Goal: Transaction & Acquisition: Purchase product/service

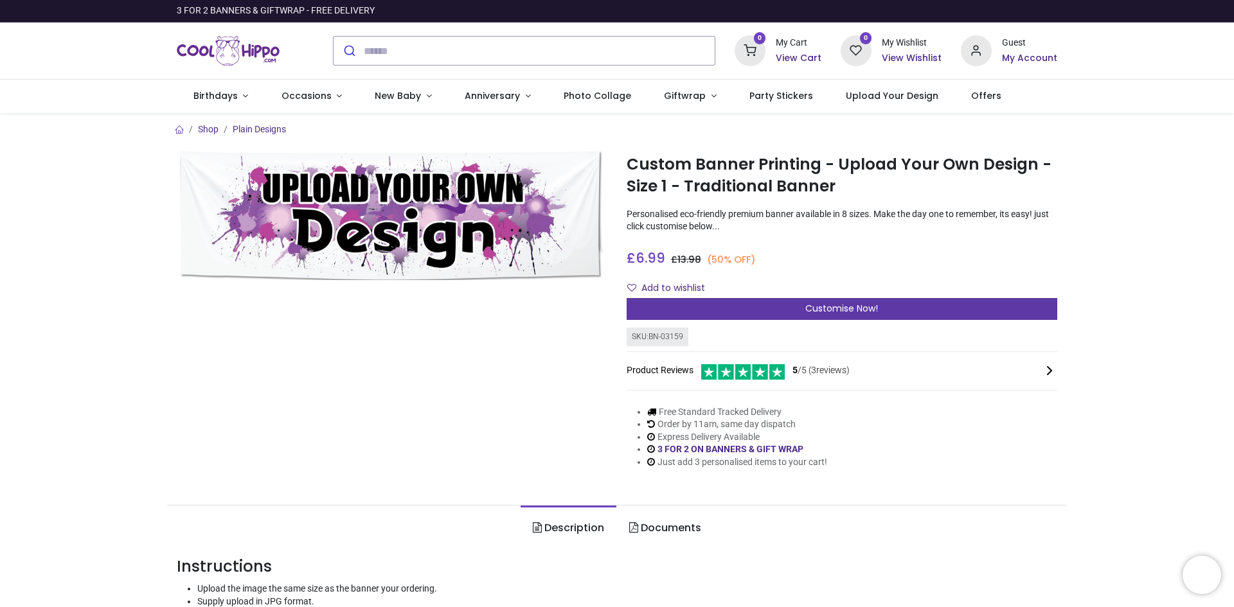
click at [975, 303] on div "Customise Now!" at bounding box center [842, 309] width 431 height 22
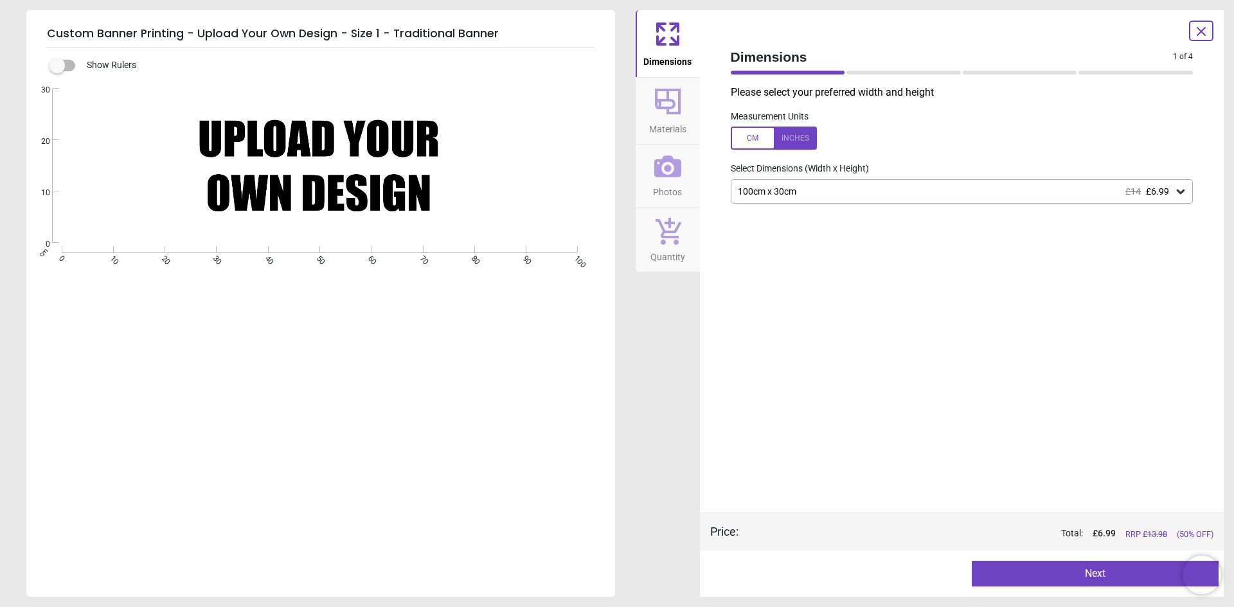
click at [888, 192] on div "100cm x 30cm £14 £6.99" at bounding box center [956, 191] width 438 height 11
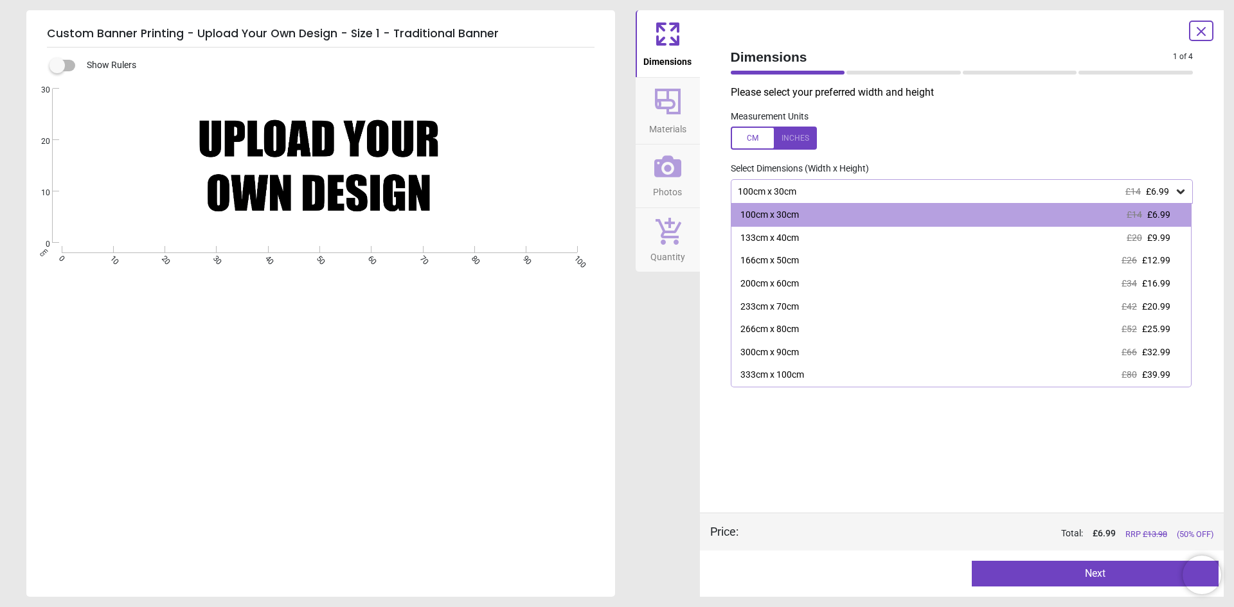
click at [920, 146] on label at bounding box center [962, 138] width 463 height 23
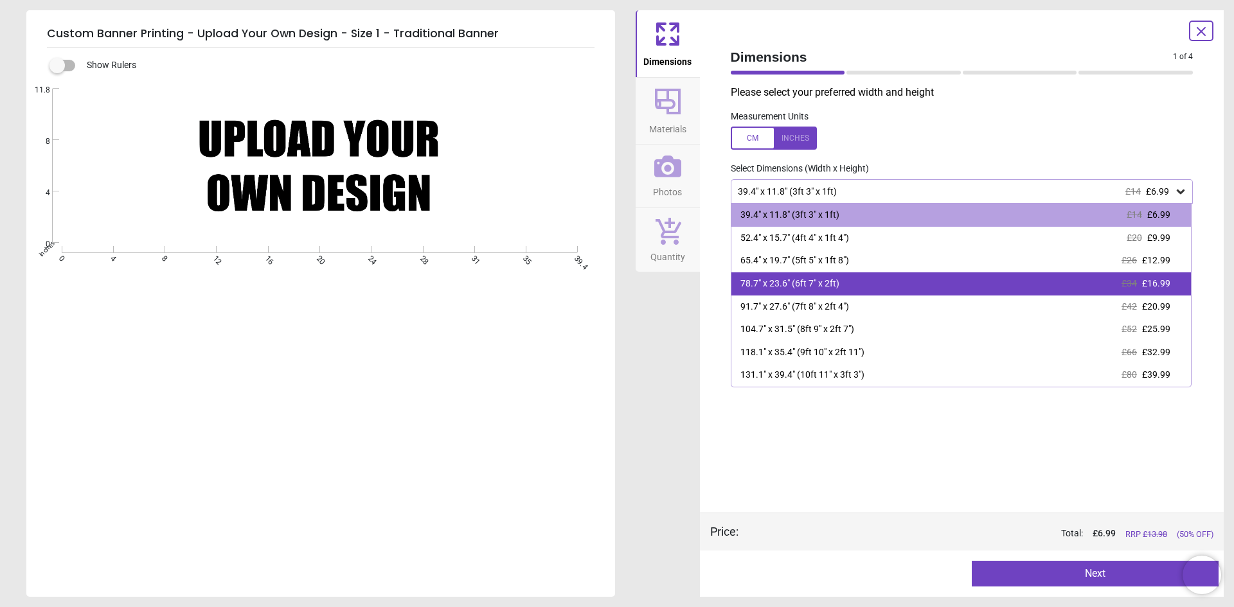
click at [886, 285] on div "78.7" x 23.6" (6ft 7" x 2ft) £34 £16.99" at bounding box center [961, 283] width 460 height 23
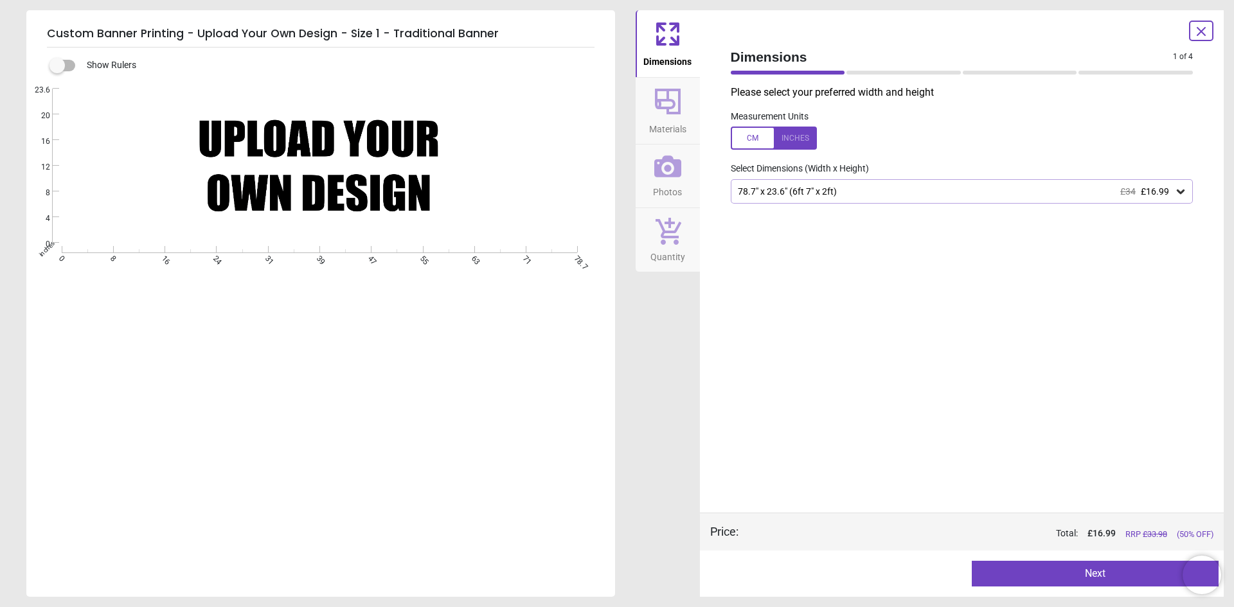
click at [1037, 568] on button "Next" at bounding box center [1095, 574] width 247 height 26
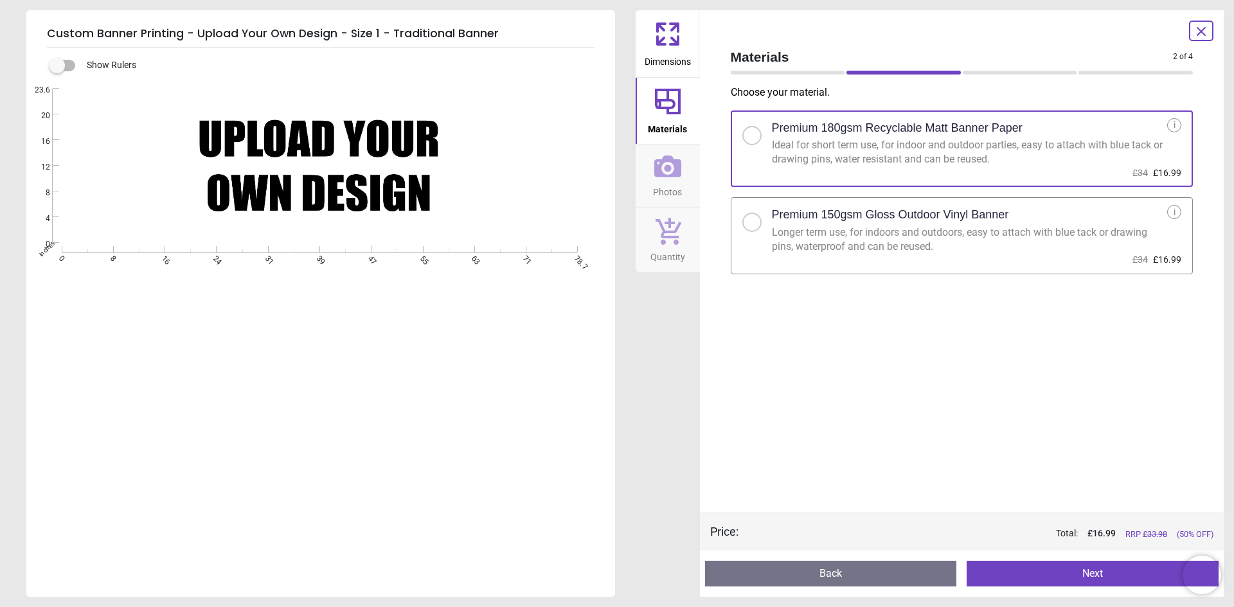
click at [875, 235] on div "Longer term use, for indoors and outdoors, easy to attach with blue tack or dra…" at bounding box center [970, 240] width 396 height 29
click at [1067, 573] on button "Next" at bounding box center [1093, 574] width 252 height 26
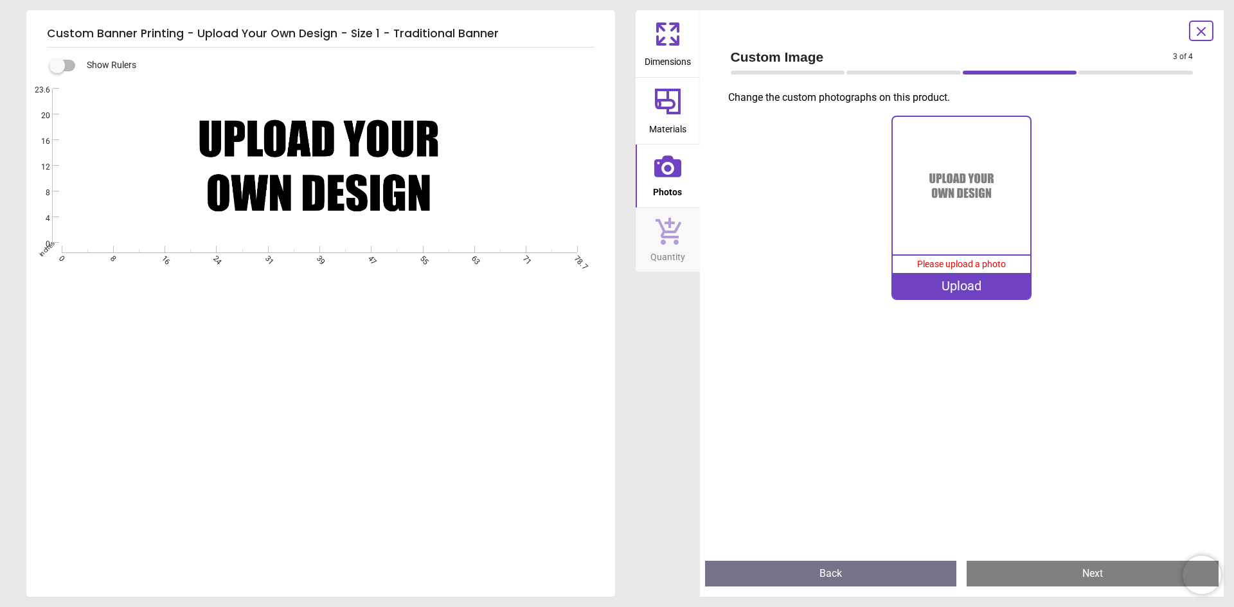
click at [951, 285] on div "Upload" at bounding box center [962, 286] width 138 height 26
click at [949, 283] on div "Upload" at bounding box center [962, 286] width 138 height 26
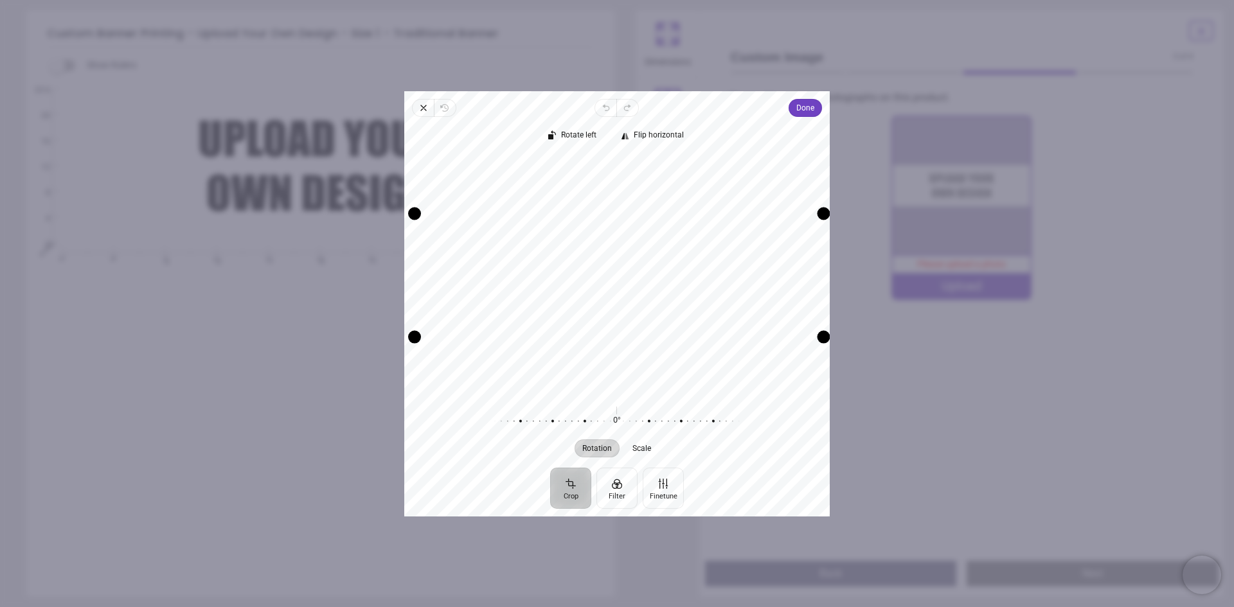
drag, startPoint x: 819, startPoint y: 334, endPoint x: 826, endPoint y: 384, distance: 50.0
click at [826, 384] on div "Recenter" at bounding box center [616, 274] width 425 height 248
drag, startPoint x: 724, startPoint y: 270, endPoint x: 723, endPoint y: 244, distance: 26.4
click at [723, 244] on div "Recenter" at bounding box center [617, 274] width 405 height 238
drag, startPoint x: 734, startPoint y: 310, endPoint x: 733, endPoint y: 258, distance: 52.7
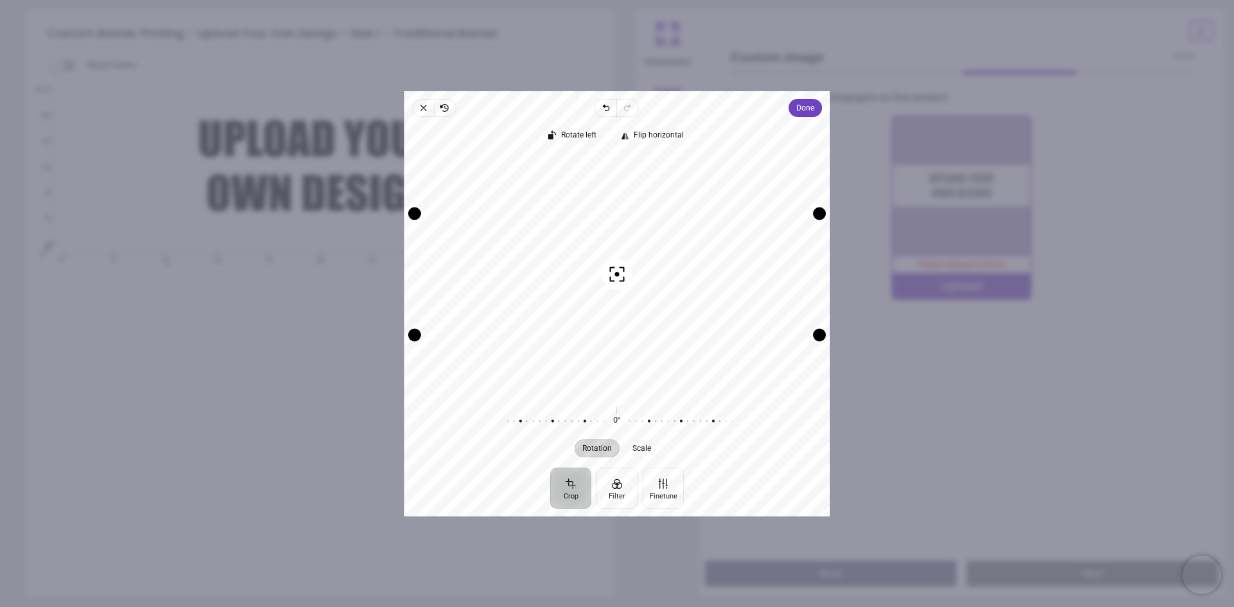
click at [733, 258] on div "Recenter" at bounding box center [617, 274] width 405 height 238
drag, startPoint x: 733, startPoint y: 258, endPoint x: 737, endPoint y: 314, distance: 56.0
click at [737, 314] on div "Recenter" at bounding box center [617, 274] width 405 height 238
click at [641, 452] on span "Scale" at bounding box center [642, 448] width 19 height 8
click at [645, 418] on div at bounding box center [739, 421] width 247 height 36
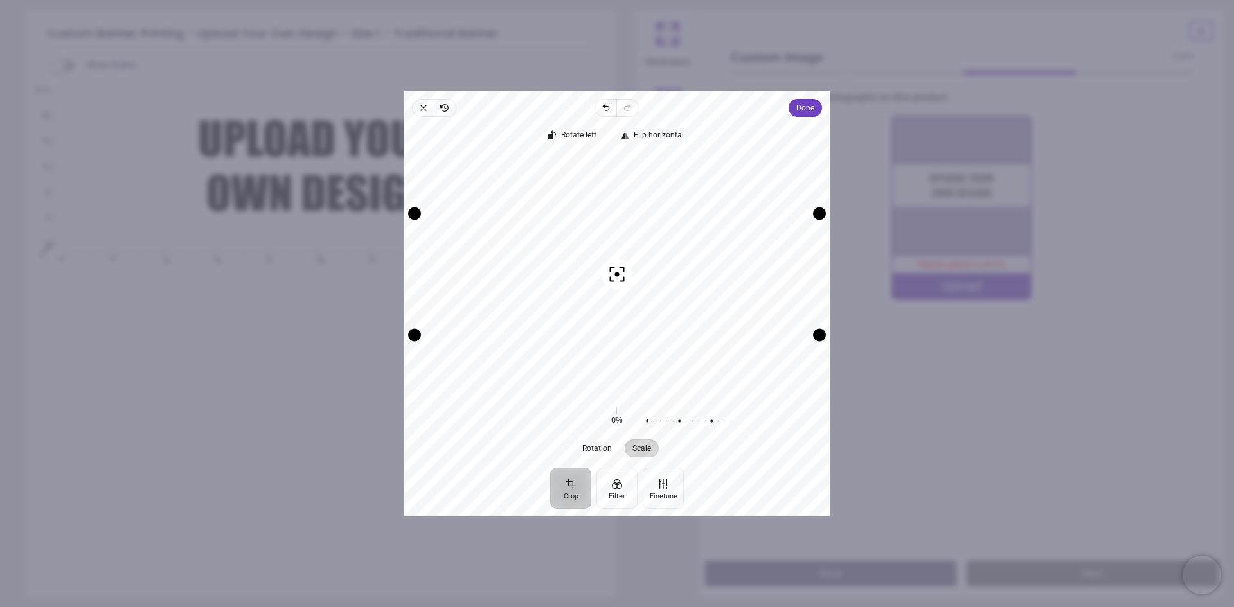
drag, startPoint x: 644, startPoint y: 419, endPoint x: 895, endPoint y: 431, distance: 250.9
click at [895, 369] on div "× Trustpilot Product Reviews 5 /5 ( 3 reviews) [PERSON_NAME] Good material, jus…" at bounding box center [842, 322] width 431 height 93
click at [895, 431] on div "0% Please upload a photo Upload" at bounding box center [961, 331] width 483 height 440
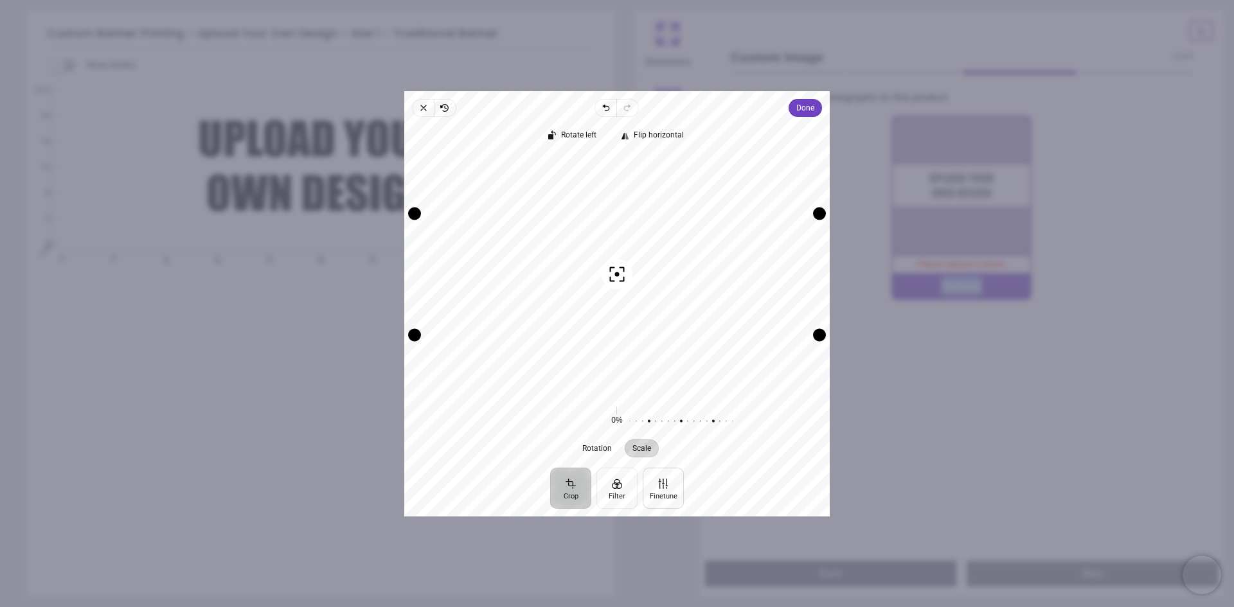
click at [658, 489] on button "Finetune" at bounding box center [663, 487] width 41 height 41
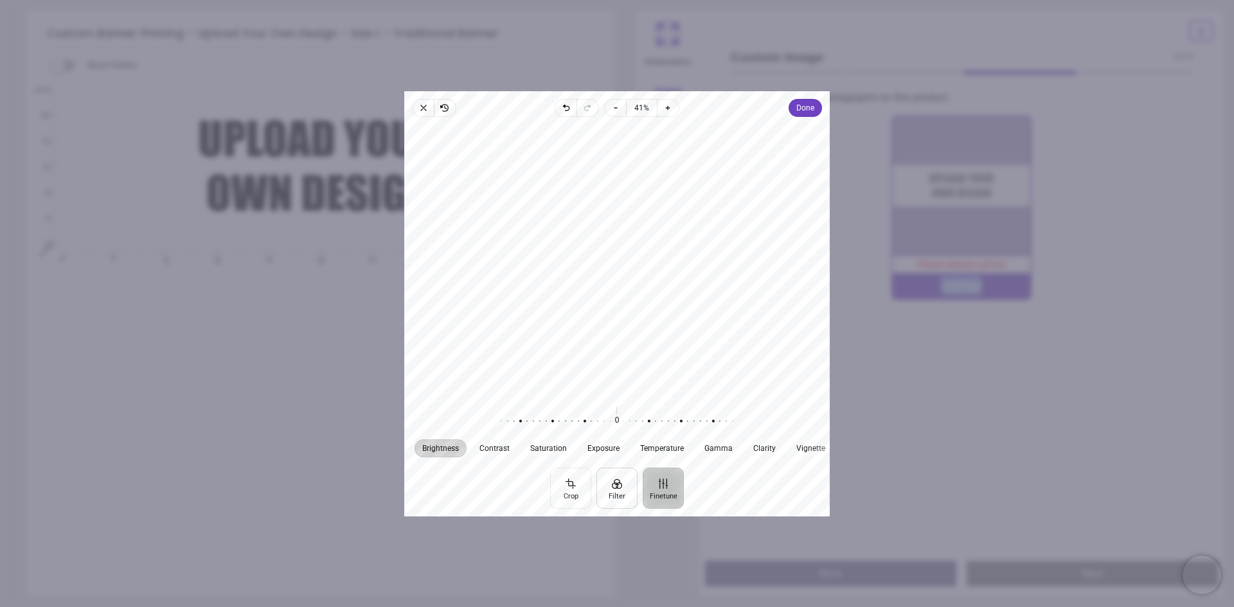
click at [630, 490] on button "Filter" at bounding box center [616, 487] width 41 height 41
click at [581, 490] on button "Crop" at bounding box center [570, 487] width 41 height 41
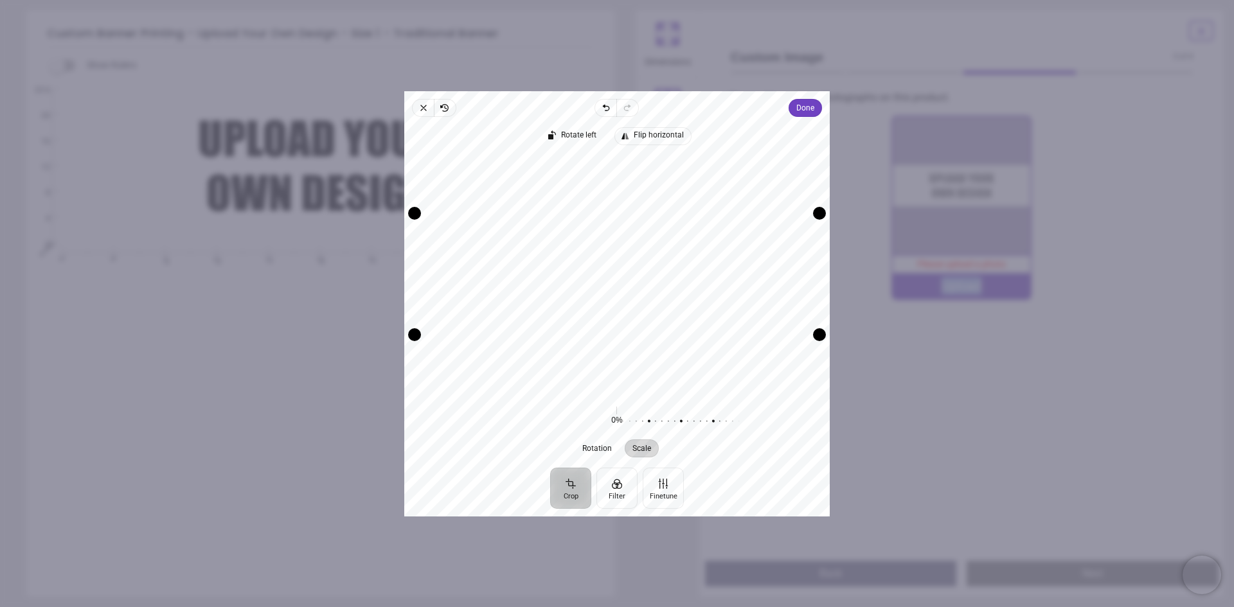
click at [630, 137] on icon "button" at bounding box center [625, 135] width 10 height 10
click at [590, 134] on span "Rotate left" at bounding box center [579, 135] width 35 height 8
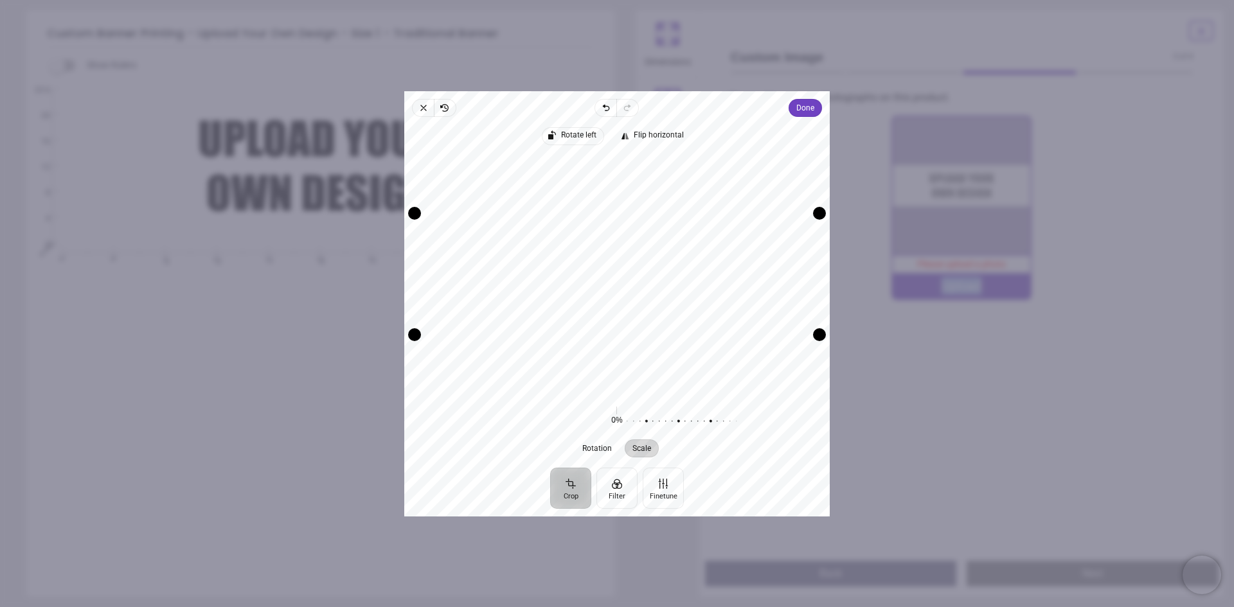
click at [590, 134] on span "Rotate left" at bounding box center [579, 135] width 35 height 8
click at [659, 482] on button "Finetune" at bounding box center [663, 487] width 41 height 41
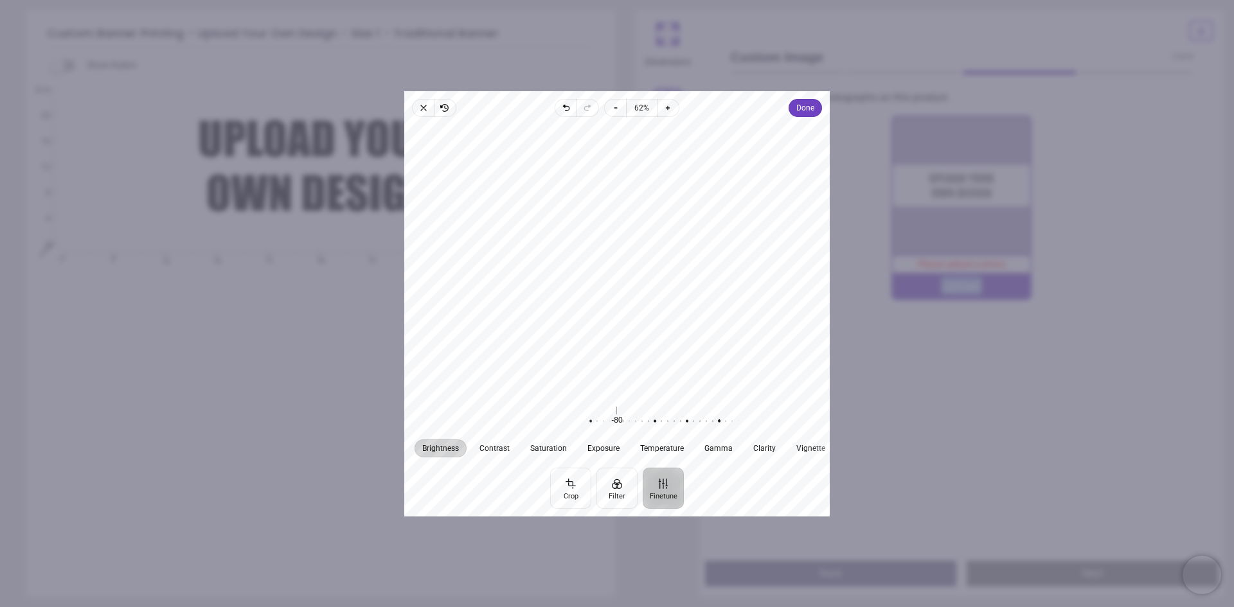
drag, startPoint x: 600, startPoint y: 427, endPoint x: 702, endPoint y: 431, distance: 102.2
click at [702, 431] on div at bounding box center [712, 421] width 247 height 36
click at [804, 100] on span "Done" at bounding box center [805, 107] width 18 height 15
